Goal: Task Accomplishment & Management: Use online tool/utility

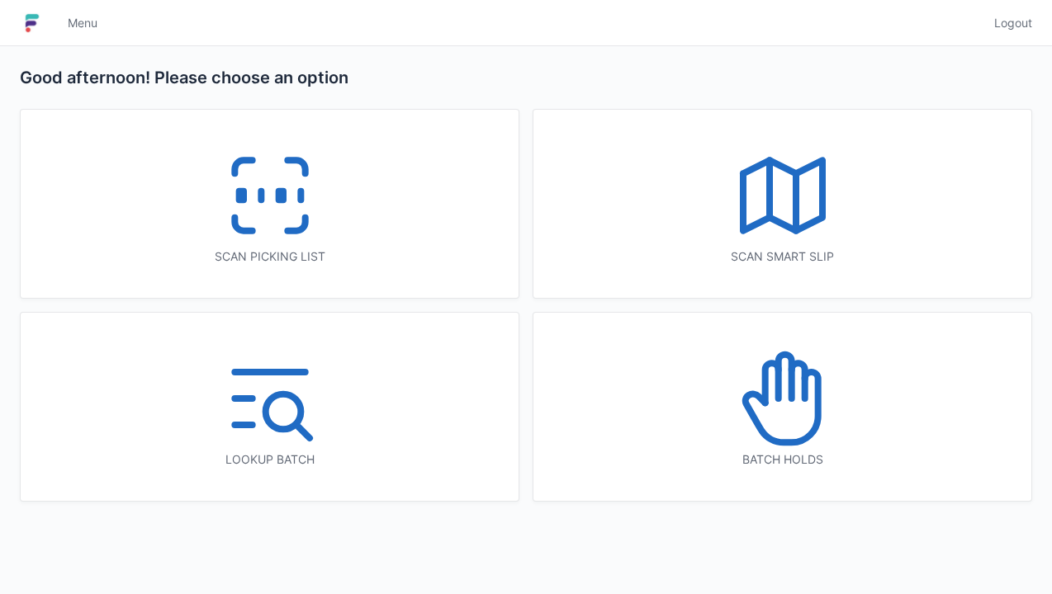
click at [277, 237] on icon at bounding box center [270, 196] width 106 height 106
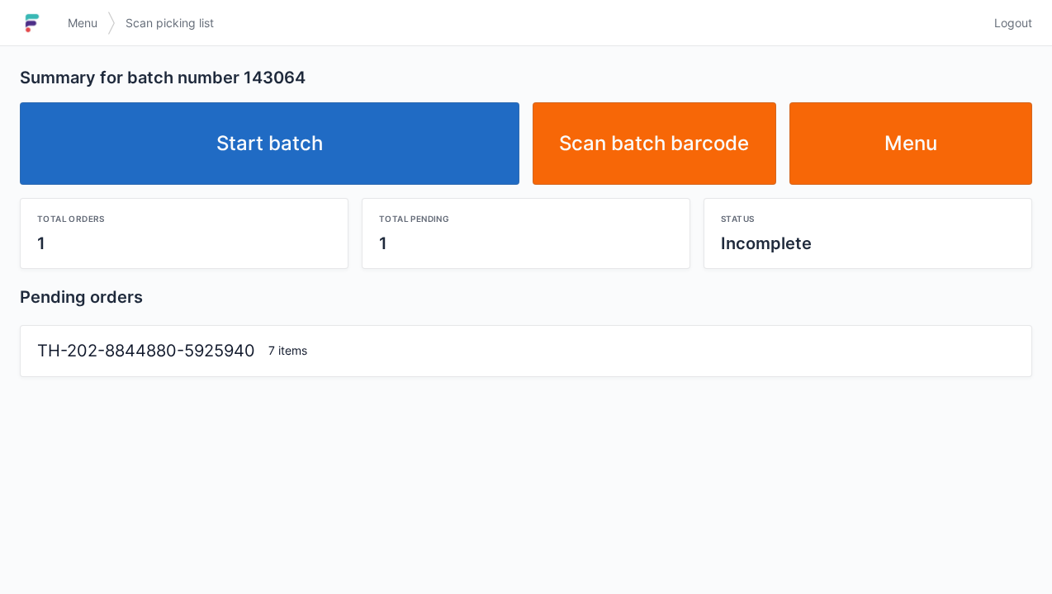
click at [279, 148] on link "Start batch" at bounding box center [269, 143] width 499 height 83
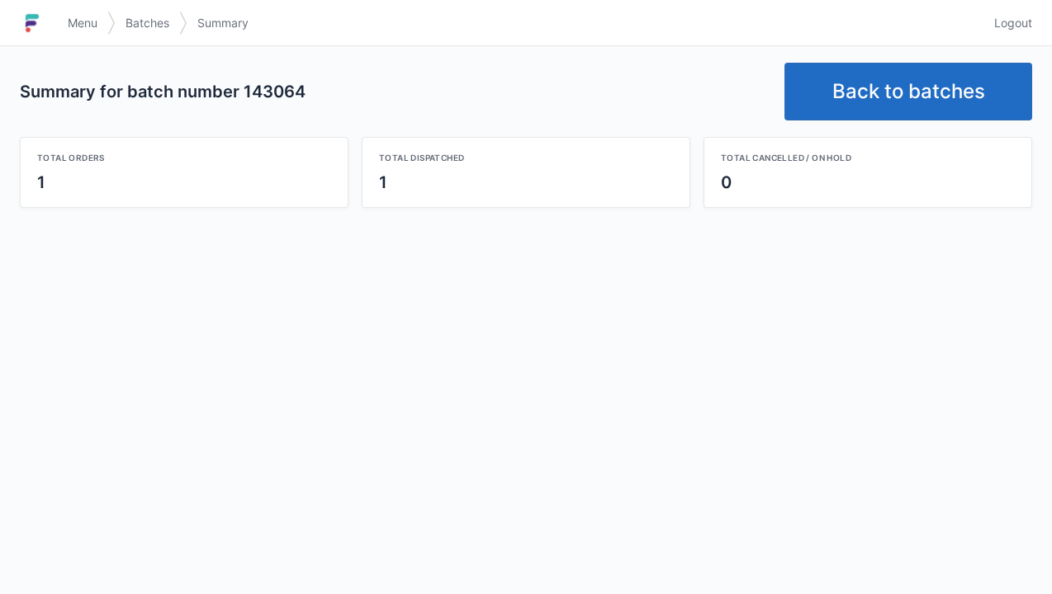
click at [913, 90] on link "Back to batches" at bounding box center [908, 92] width 248 height 58
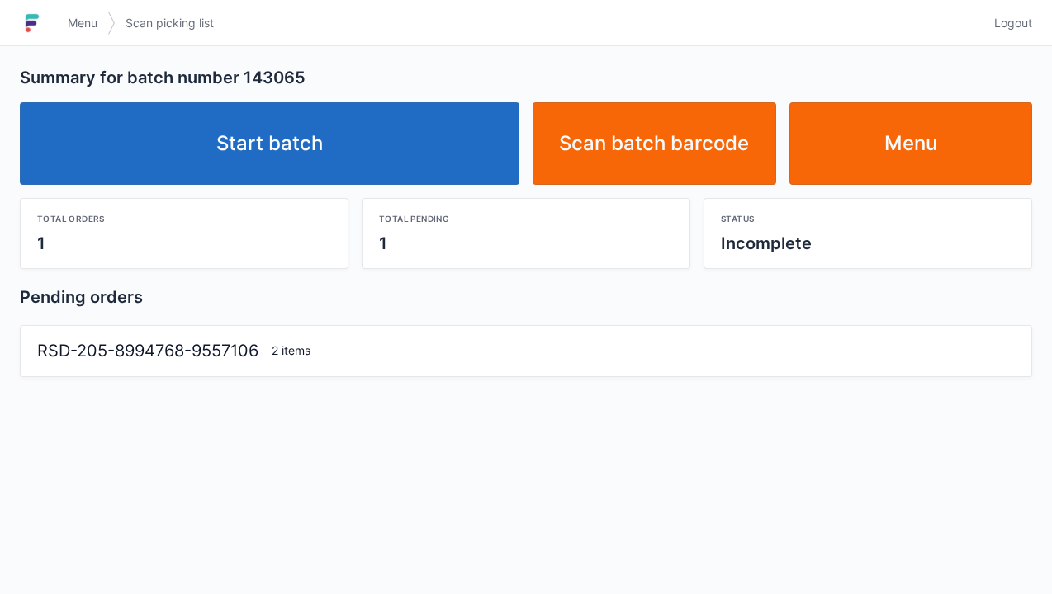
click at [277, 154] on link "Start batch" at bounding box center [269, 143] width 499 height 83
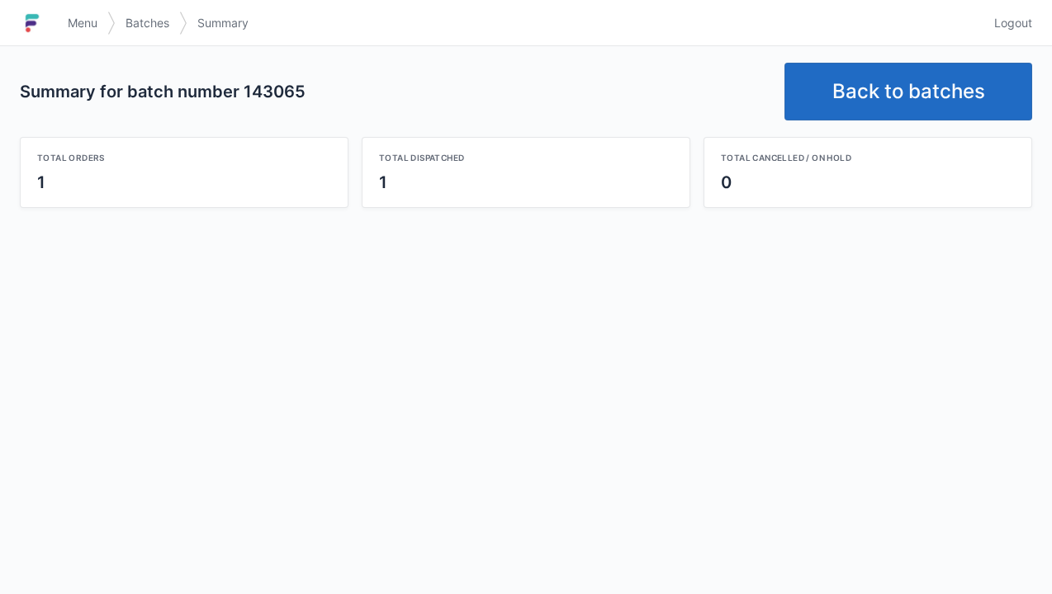
click at [900, 80] on link "Back to batches" at bounding box center [908, 92] width 248 height 58
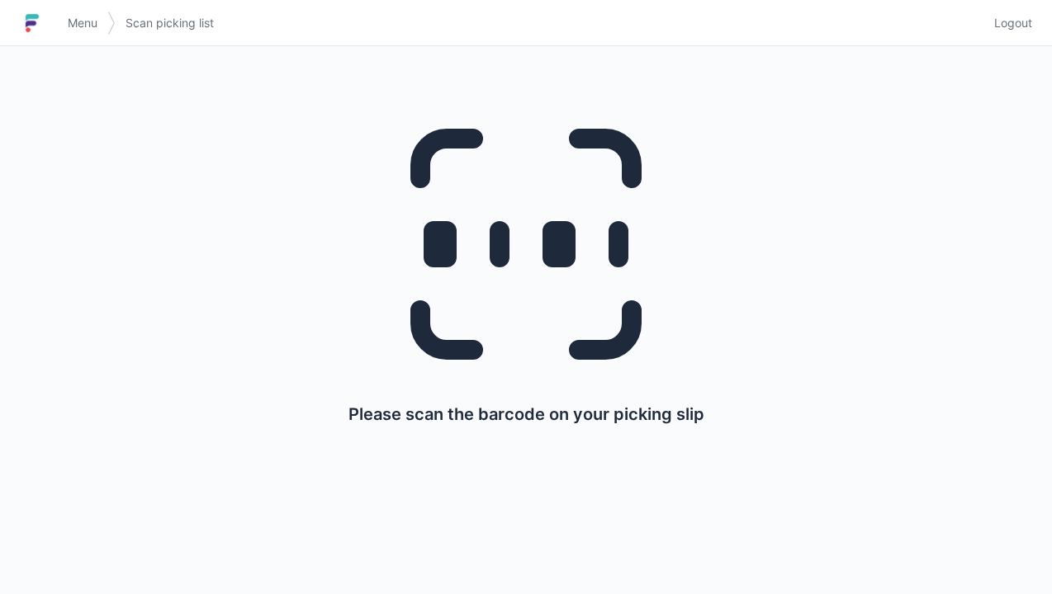
click at [86, 12] on link "Menu" at bounding box center [83, 23] width 50 height 30
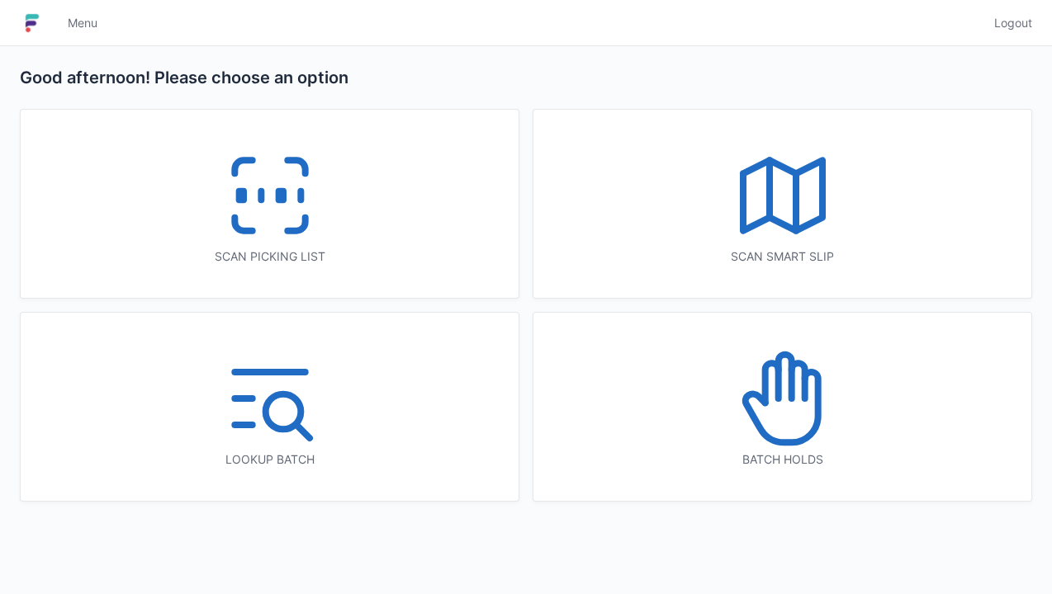
click at [253, 223] on icon at bounding box center [270, 196] width 106 height 106
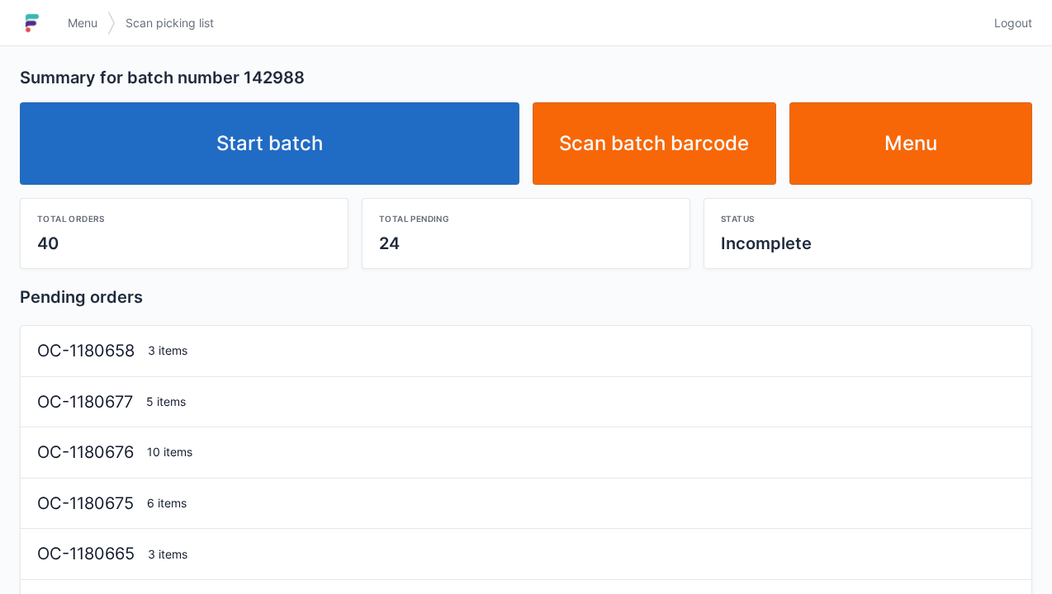
click at [244, 160] on link "Start batch" at bounding box center [269, 143] width 499 height 83
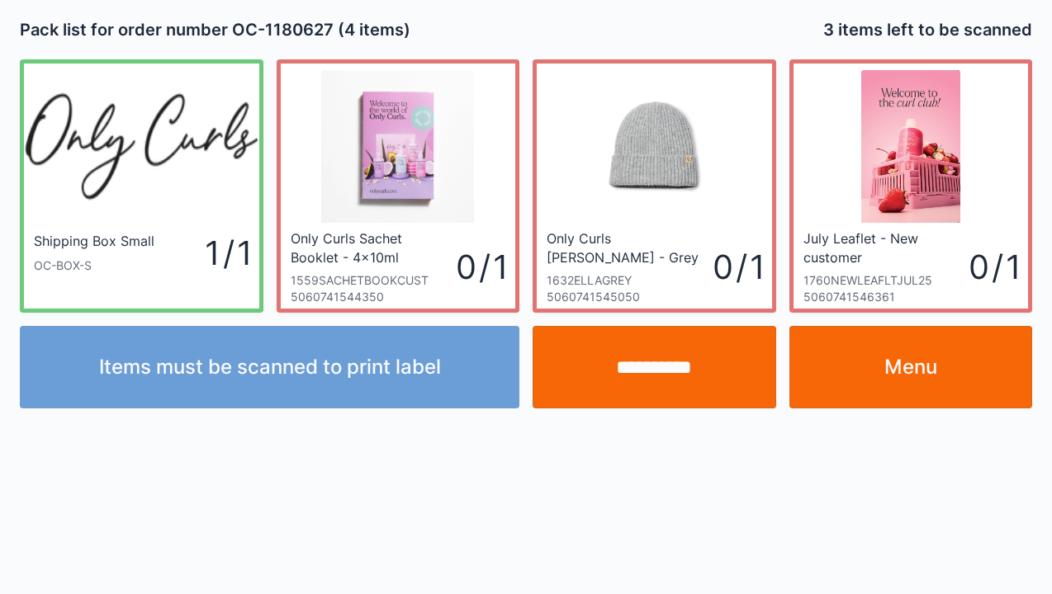
click at [933, 383] on link "Menu" at bounding box center [911, 367] width 244 height 83
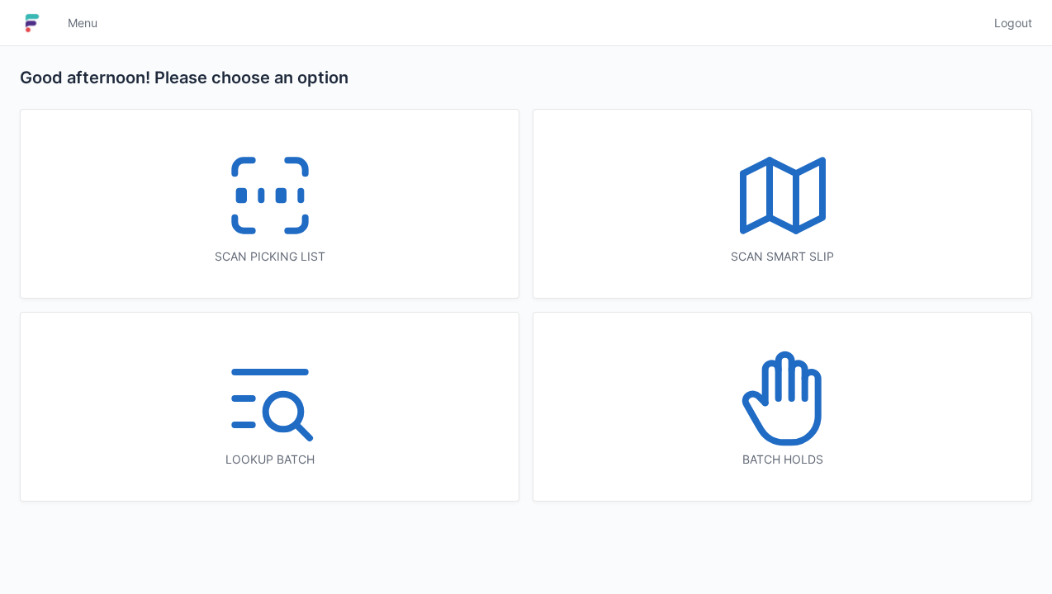
click at [794, 429] on icon at bounding box center [783, 399] width 106 height 106
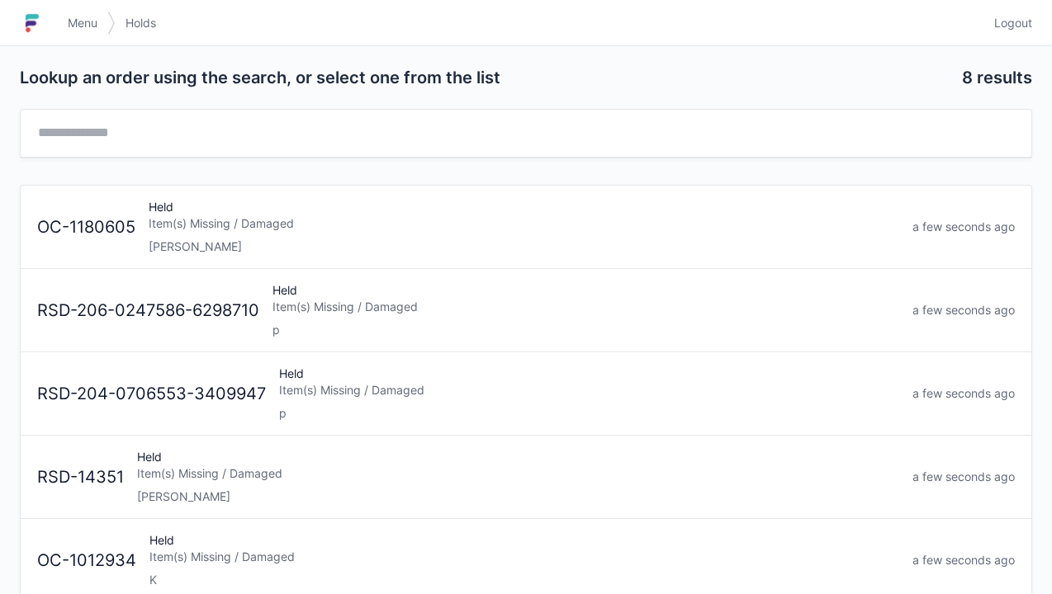
click at [181, 229] on div "Item(s) Missing / Damaged" at bounding box center [524, 223] width 750 height 17
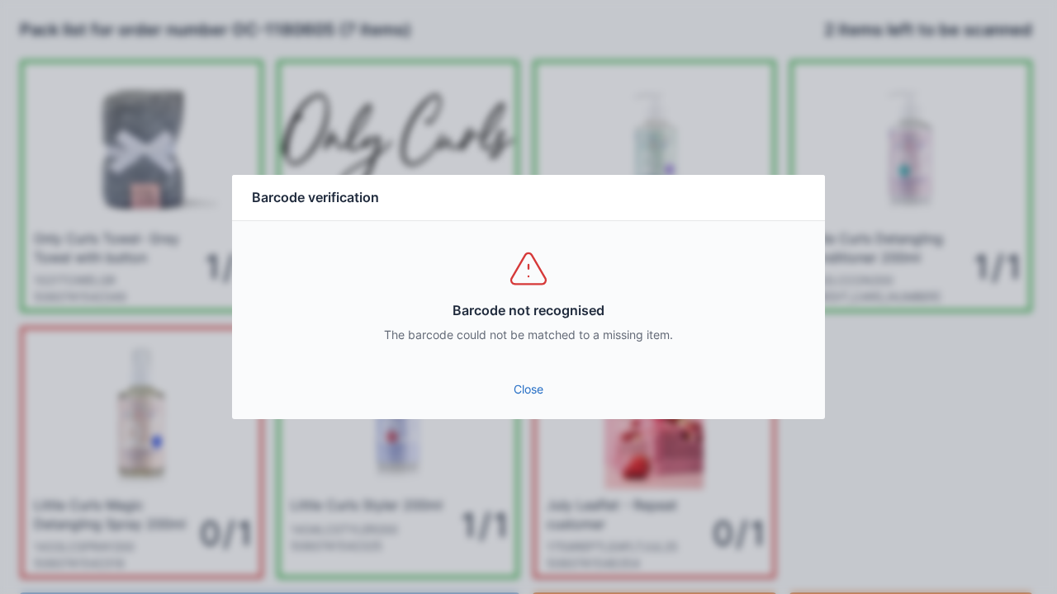
click at [528, 403] on link "Close" at bounding box center [528, 390] width 566 height 30
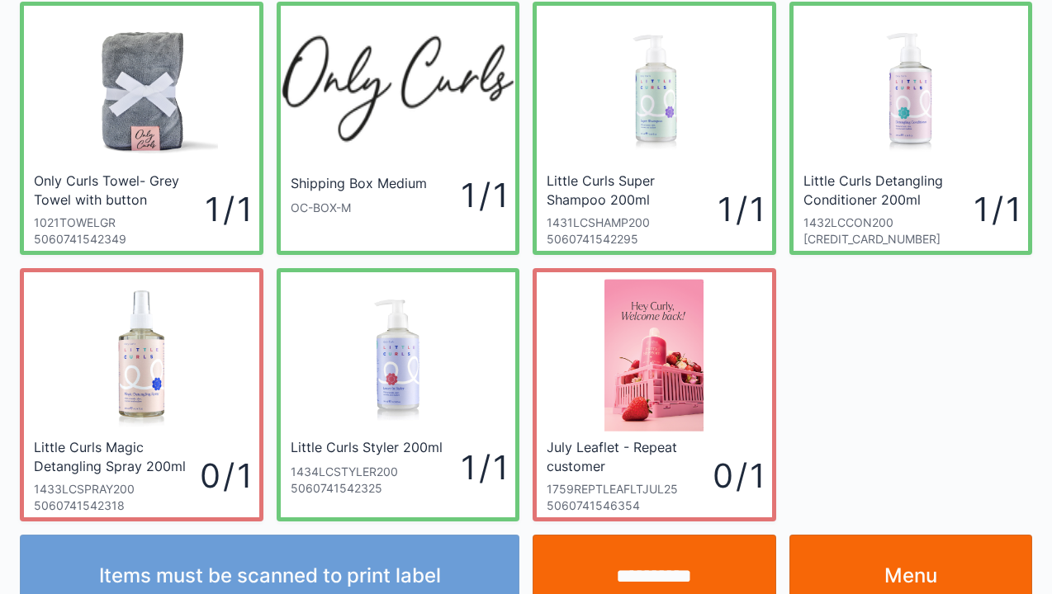
scroll to position [96, 0]
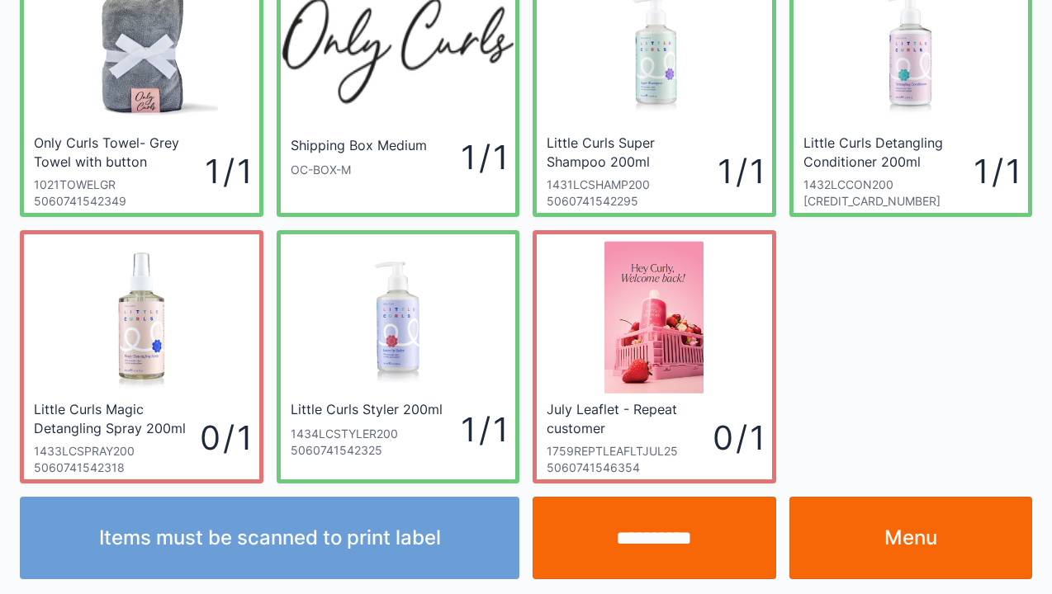
click at [929, 543] on link "Menu" at bounding box center [911, 538] width 244 height 83
